Goal: Navigation & Orientation: Find specific page/section

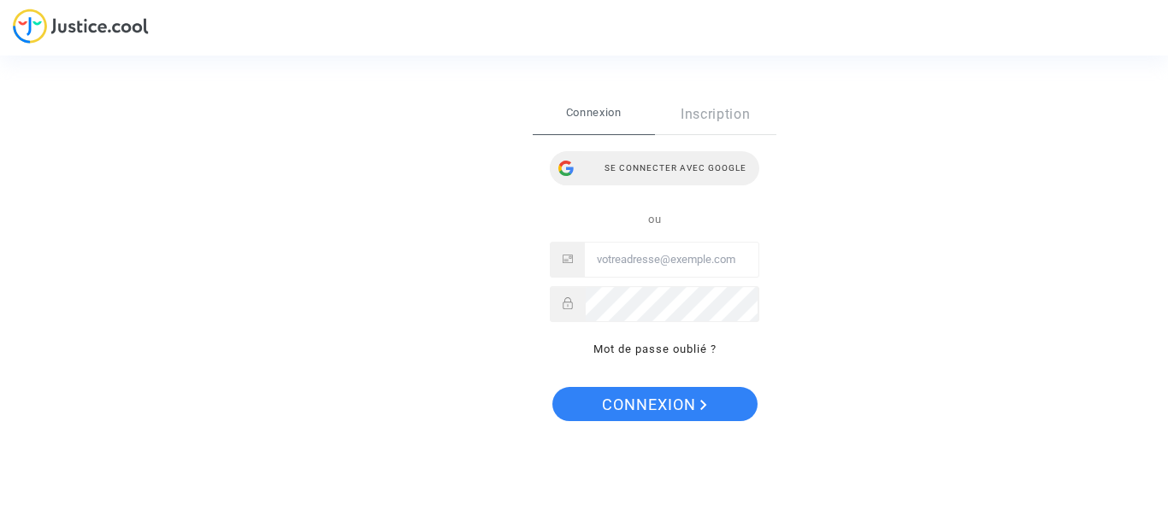
click at [695, 168] on div "Se connecter avec Google" at bounding box center [654, 168] width 209 height 34
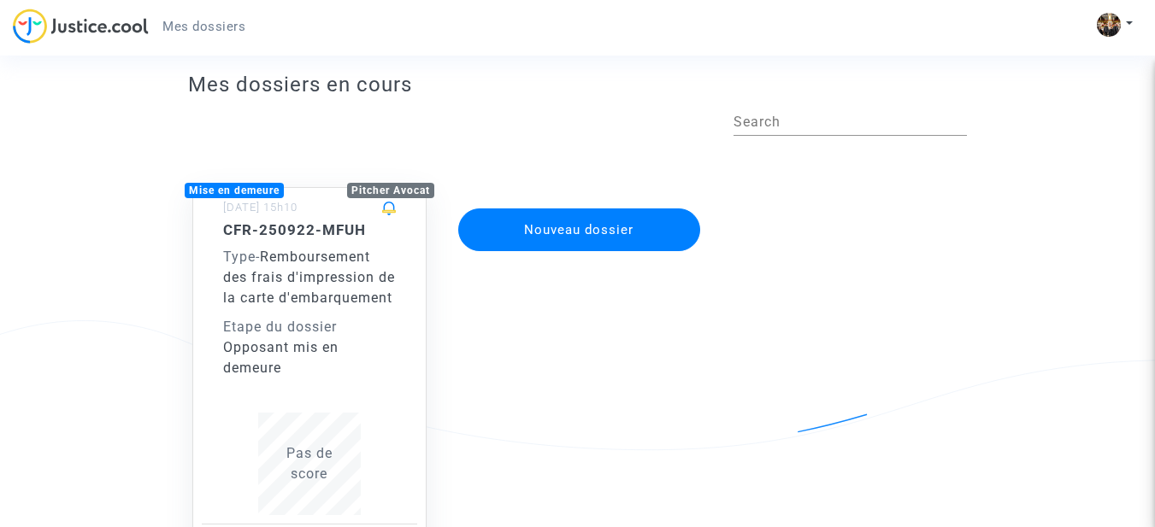
scroll to position [12, 0]
